Goal: Find specific page/section: Find specific page/section

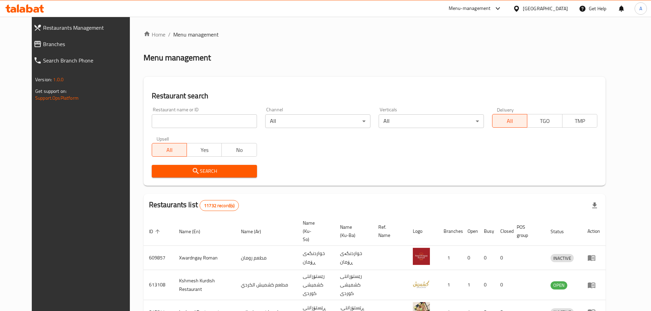
click at [143, 36] on link "Home" at bounding box center [154, 34] width 22 height 8
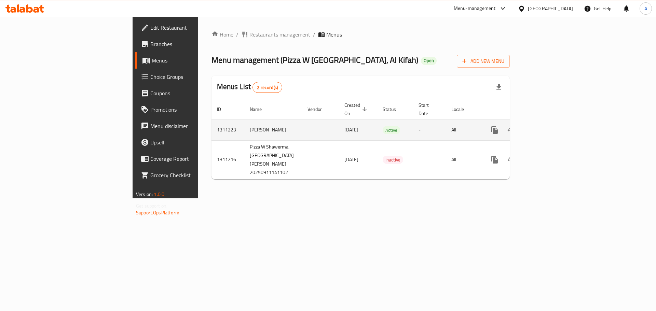
click at [552, 128] on link "enhanced table" at bounding box center [543, 130] width 16 height 16
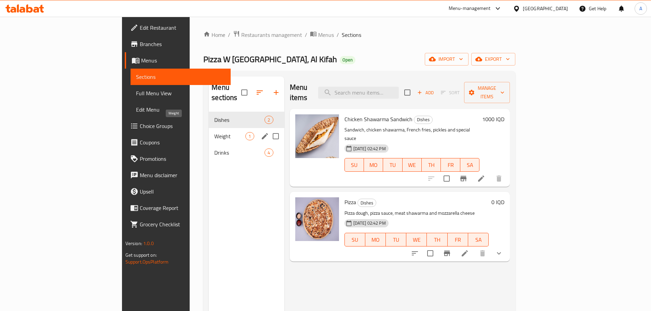
click at [214, 132] on span "Weight" at bounding box center [229, 136] width 31 height 8
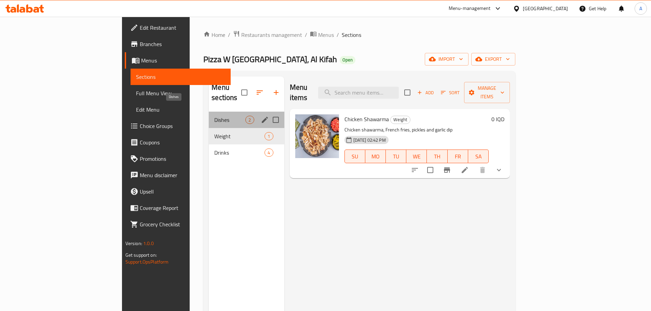
click at [214, 116] on span "Dishes" at bounding box center [229, 120] width 31 height 8
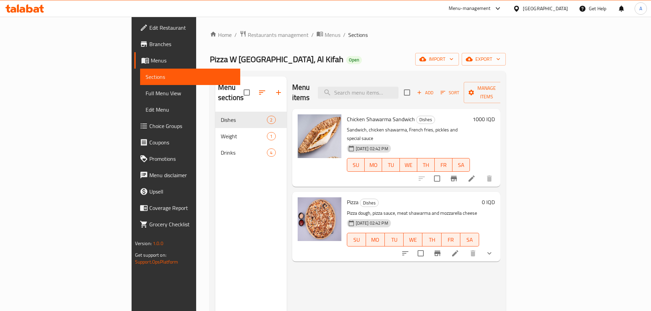
click at [464, 247] on li at bounding box center [454, 253] width 19 height 12
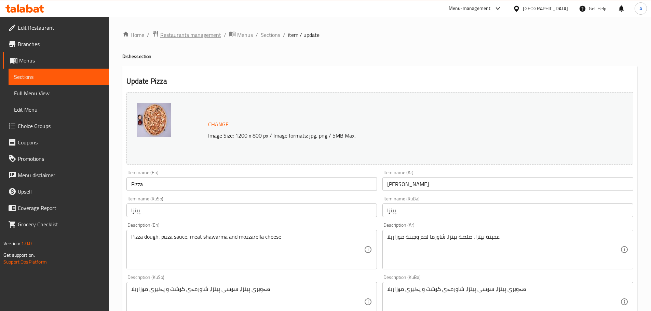
click at [176, 39] on span "Restaurants management" at bounding box center [190, 35] width 61 height 8
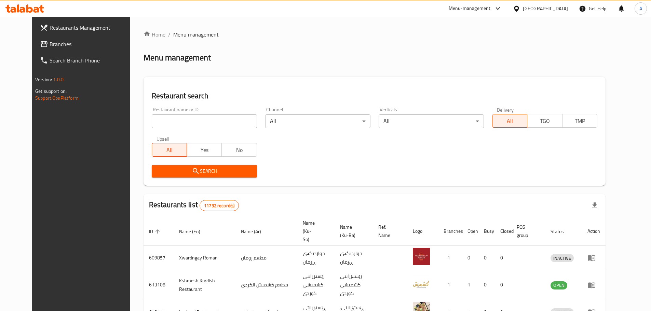
click at [173, 122] on input "search" at bounding box center [204, 121] width 105 height 14
type input "nasmah"
click button "Search" at bounding box center [204, 171] width 105 height 13
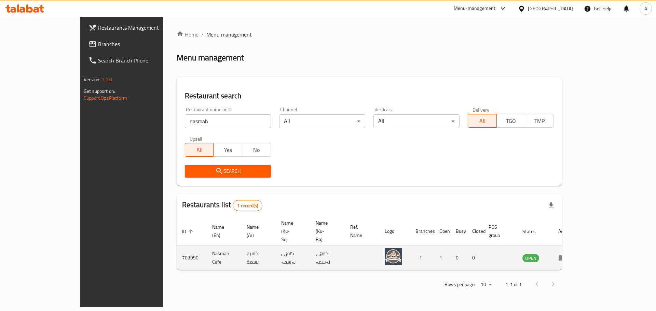
click at [566, 255] on icon "enhanced table" at bounding box center [562, 258] width 8 height 6
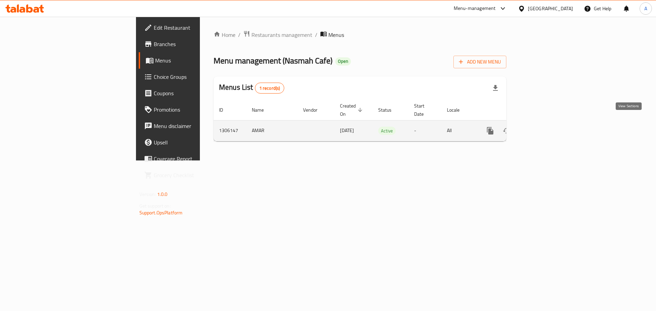
click at [542, 128] on icon "enhanced table" at bounding box center [539, 131] width 6 height 6
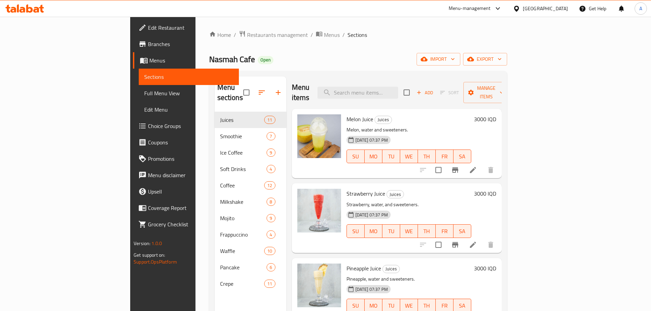
click at [148, 46] on span "Branches" at bounding box center [190, 44] width 85 height 8
